Goal: Find specific page/section: Find specific page/section

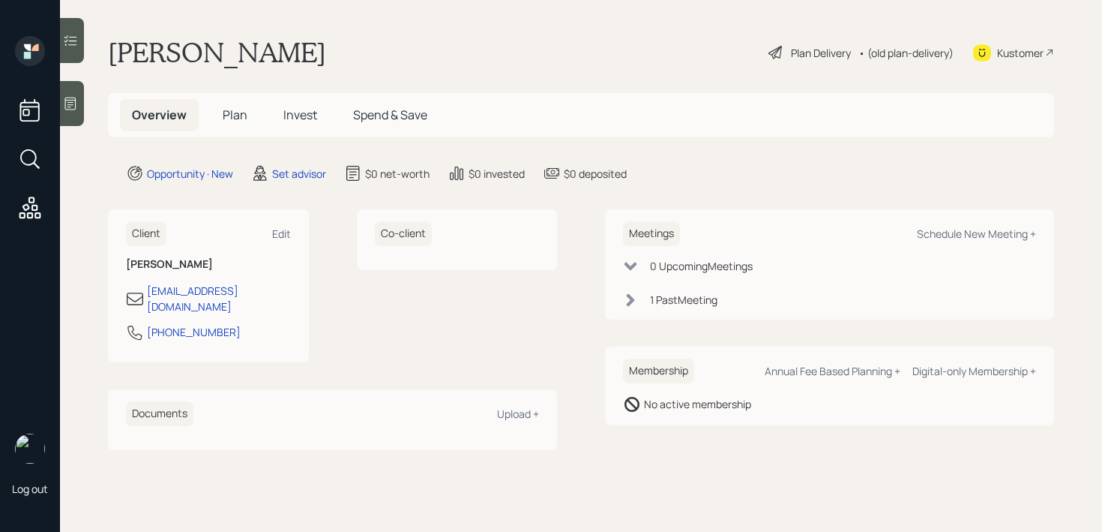
click at [73, 105] on icon at bounding box center [70, 103] width 15 height 15
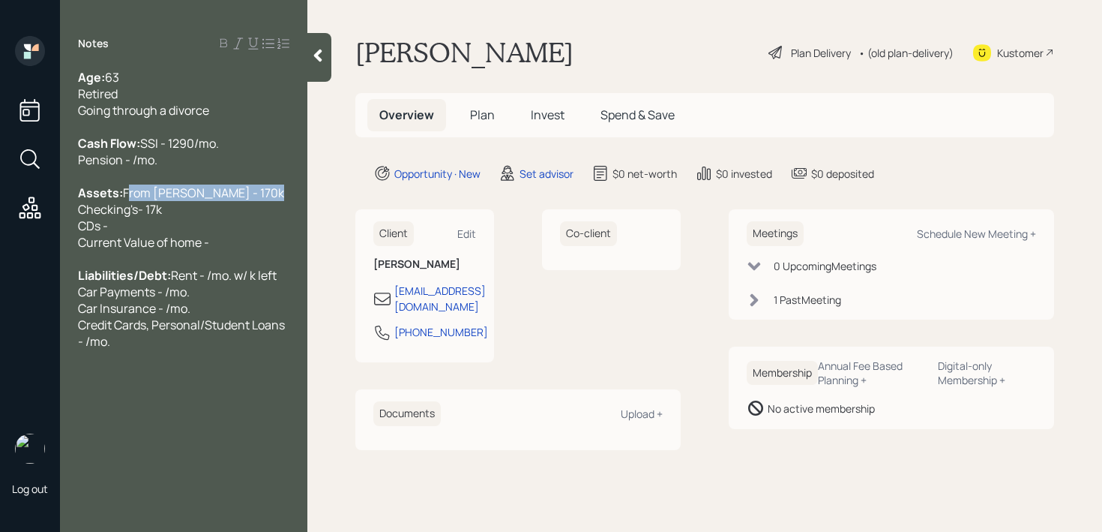
drag, startPoint x: 226, startPoint y: 225, endPoint x: 0, endPoint y: 220, distance: 226.5
click at [0, 225] on div "Log out Notes Age: 63 Retired Going through a divorce Cash Flow: SSI - 1290/mo.…" at bounding box center [551, 266] width 1102 height 532
